Goal: Task Accomplishment & Management: Use online tool/utility

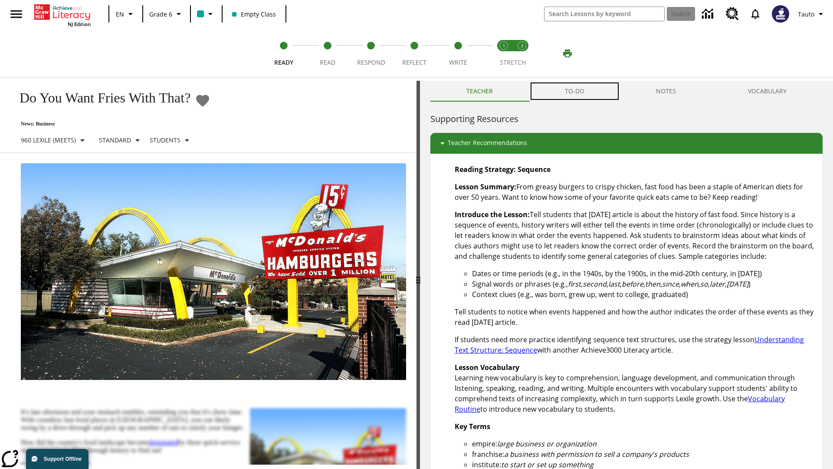
click at [575, 91] on button "TO-DO" at bounding box center [575, 91] width 92 height 21
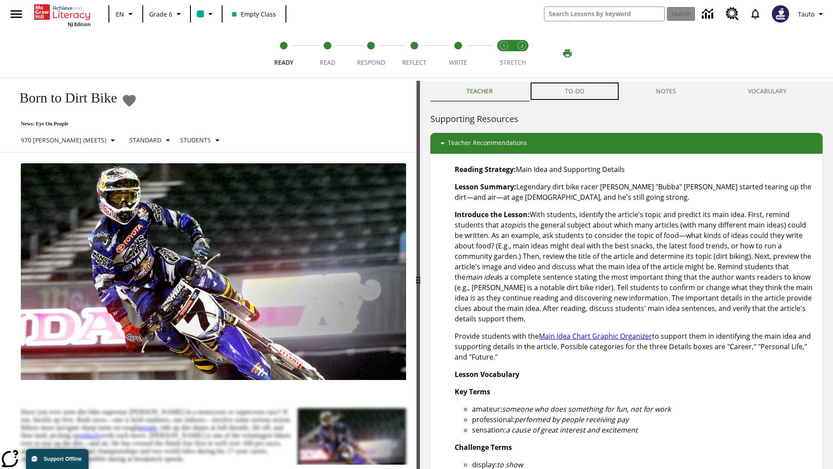
click at [575, 91] on button "TO-DO" at bounding box center [575, 91] width 92 height 21
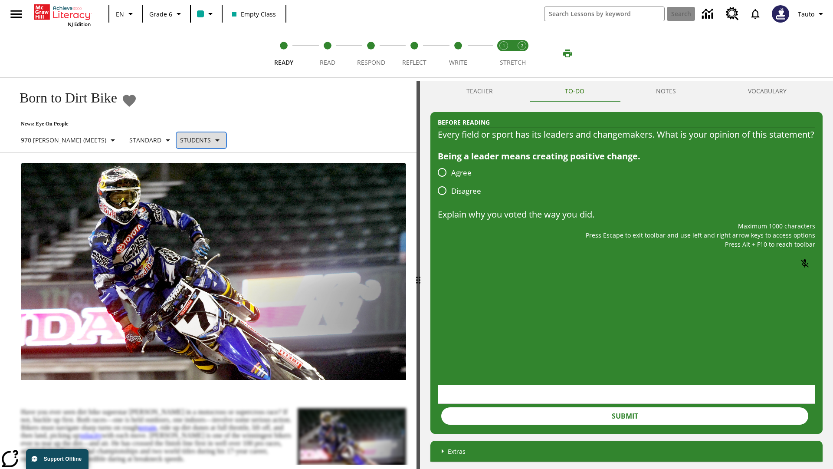
click at [180, 140] on p "Students" at bounding box center [195, 139] width 31 height 9
